Goal: Task Accomplishment & Management: Manage account settings

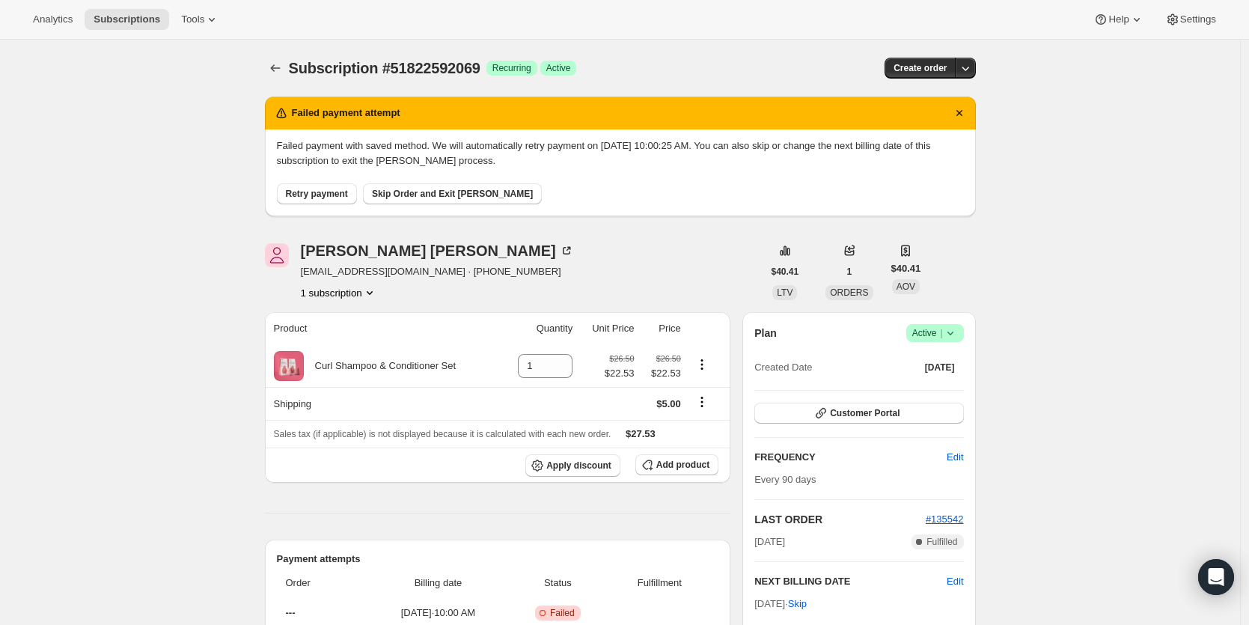
click at [953, 332] on icon at bounding box center [950, 333] width 15 height 15
click at [942, 381] on span "Cancel subscription" at bounding box center [934, 388] width 85 height 15
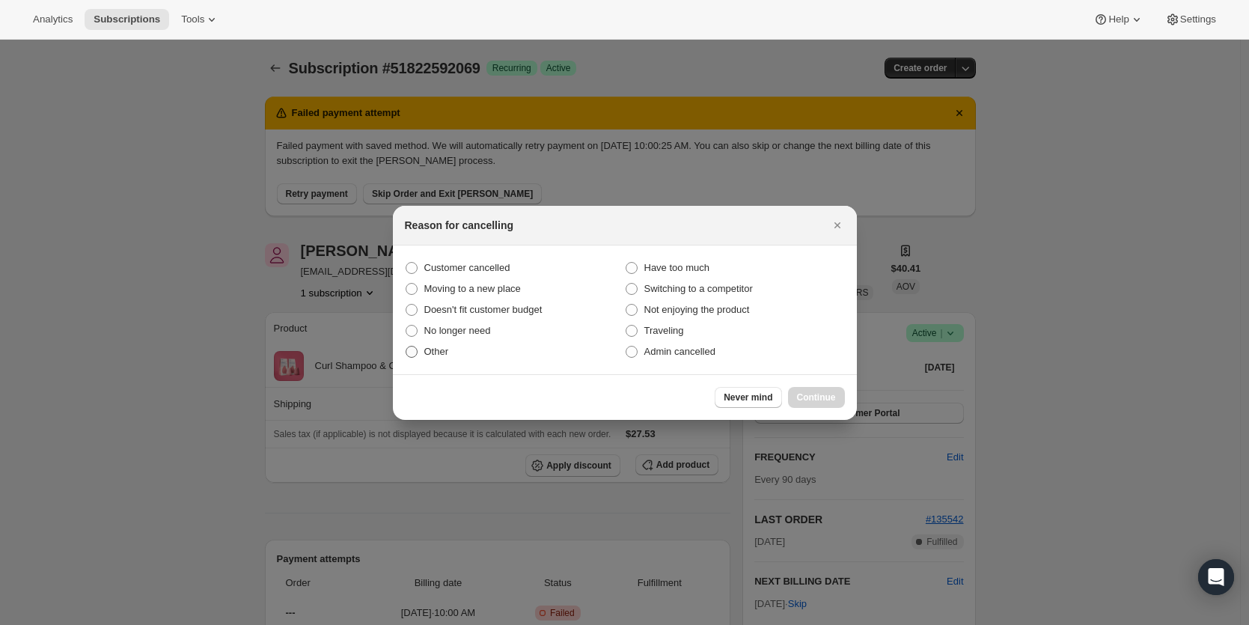
click at [416, 348] on span ":r2e:" at bounding box center [412, 352] width 12 height 12
click at [406, 347] on input "Other" at bounding box center [406, 346] width 1 height 1
radio input "true"
click at [822, 395] on span "Continue" at bounding box center [816, 397] width 39 height 12
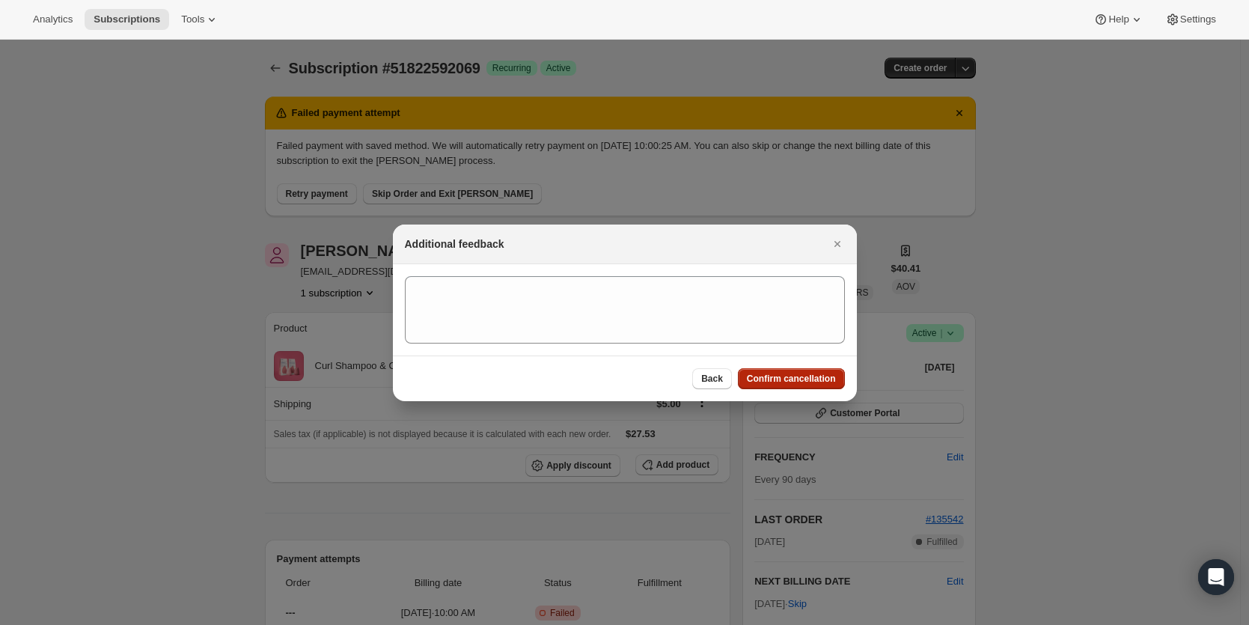
click at [814, 380] on span "Confirm cancellation" at bounding box center [791, 379] width 89 height 12
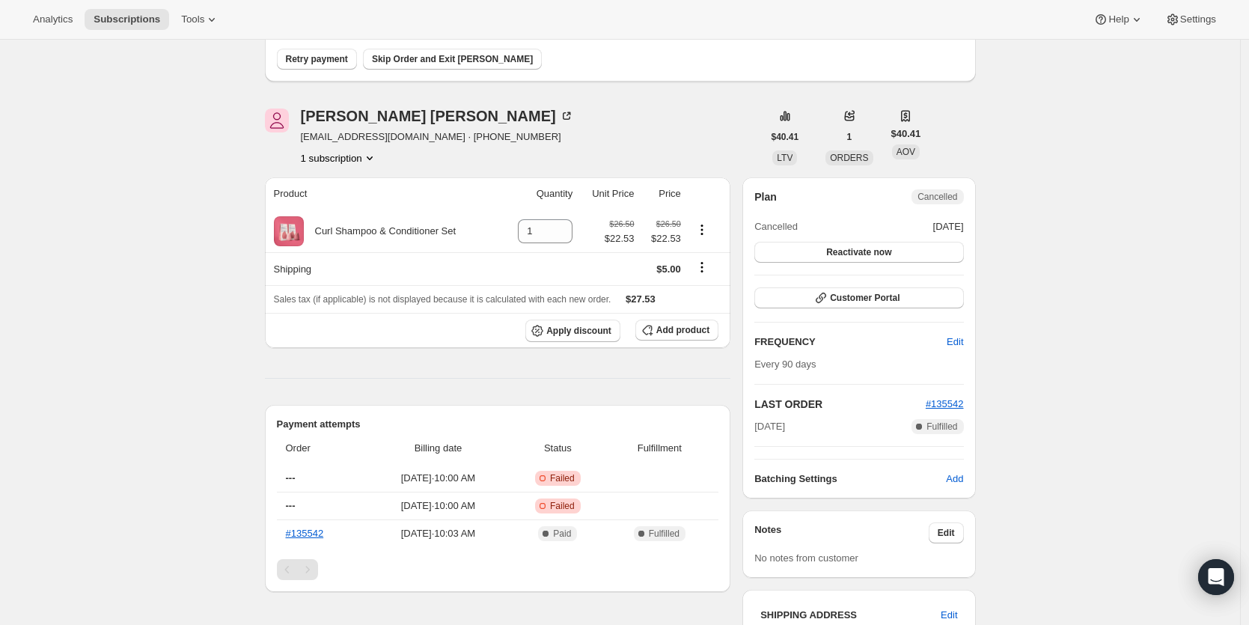
scroll to position [203, 0]
click at [852, 300] on span "Customer Portal" at bounding box center [865, 299] width 70 height 12
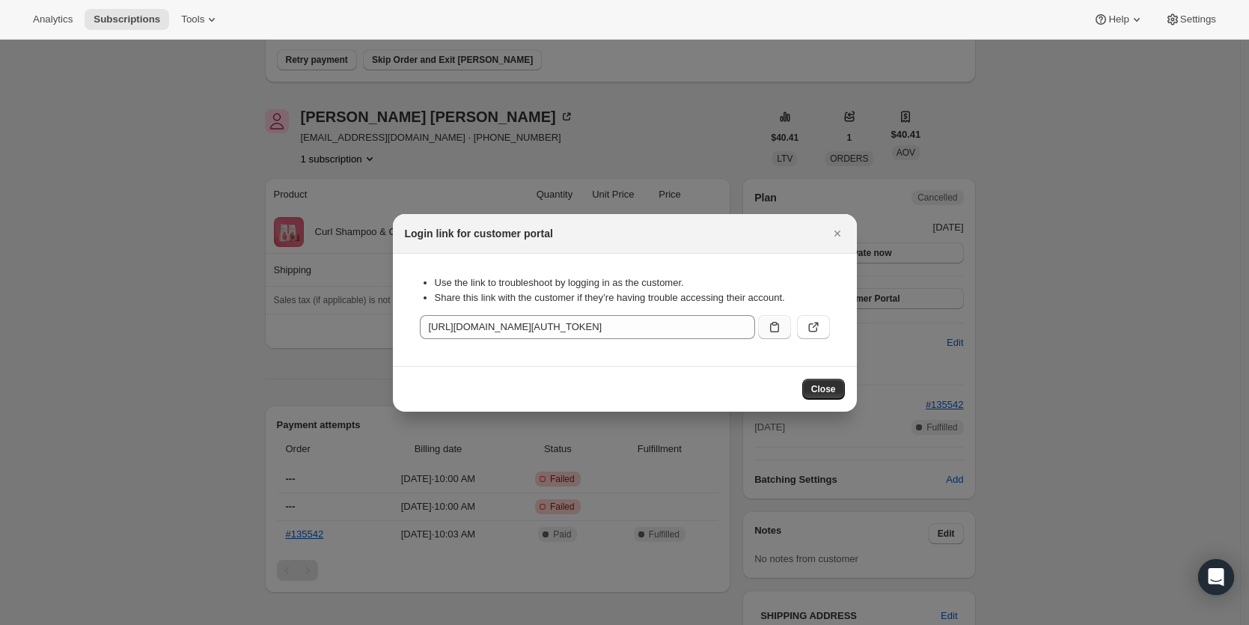
click at [773, 326] on icon ":r5o:" at bounding box center [774, 327] width 15 height 15
click at [839, 235] on icon "Close" at bounding box center [837, 234] width 6 height 6
